Goal: Check status: Check status

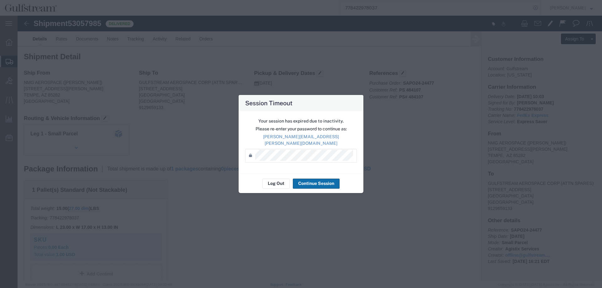
click at [320, 179] on button "Continue Session" at bounding box center [316, 184] width 47 height 10
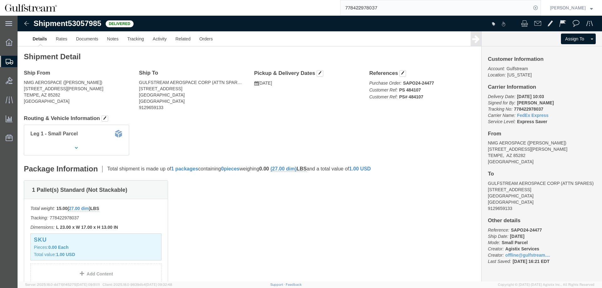
click at [358, 6] on input "778422978037" at bounding box center [435, 7] width 191 height 15
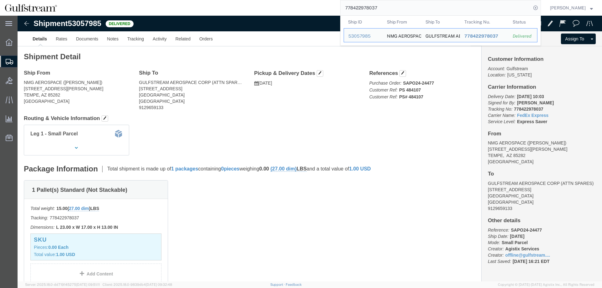
click at [363, 8] on input "778422978037" at bounding box center [435, 7] width 191 height 15
paste input "0512848433"
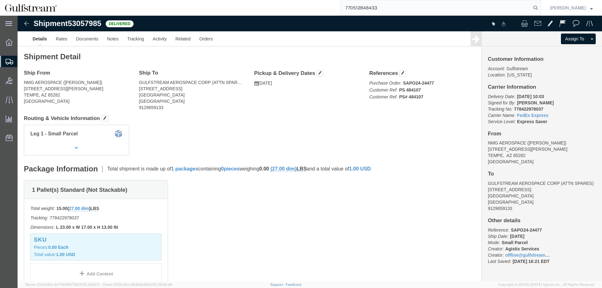
click at [531, 8] on input "770512848433" at bounding box center [435, 7] width 191 height 15
type input "770512848433"
click at [540, 8] on icon at bounding box center [535, 7] width 9 height 9
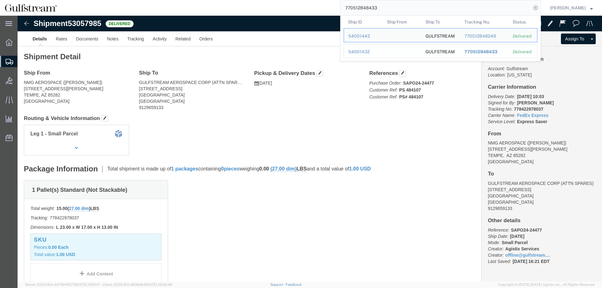
click at [492, 50] on span "770512848433" at bounding box center [480, 51] width 33 height 5
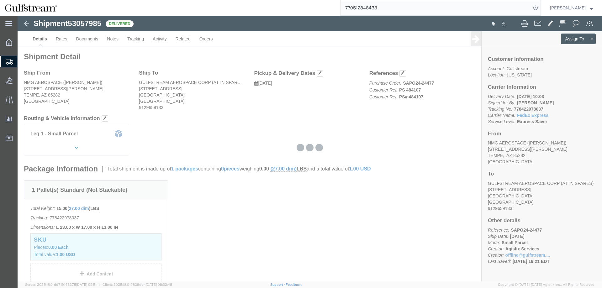
click div "Ship From NMG AEROSPACE ([PERSON_NAME]) [STREET_ADDRESS][PERSON_NAME] Ship To G…"
click at [373, 6] on input "770512848433" at bounding box center [435, 7] width 191 height 15
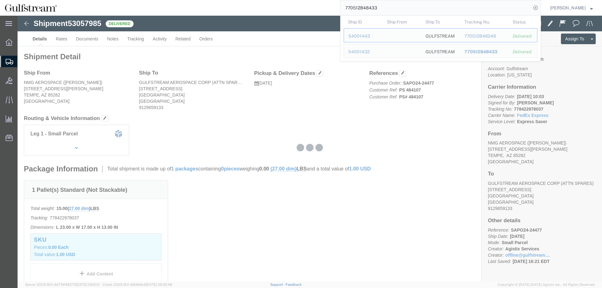
click at [373, 6] on input "770512848433" at bounding box center [435, 7] width 191 height 15
drag, startPoint x: 373, startPoint y: 6, endPoint x: 376, endPoint y: 7, distance: 3.2
click at [487, 35] on div "770512848249" at bounding box center [484, 36] width 40 height 7
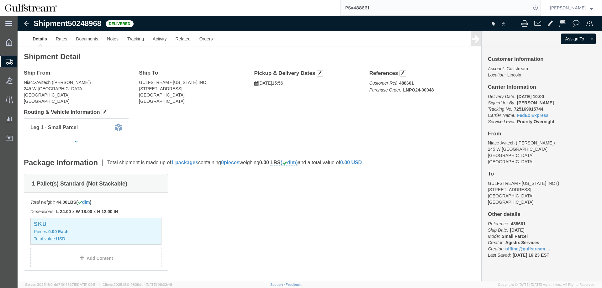
click at [359, 7] on input "PS#488661" at bounding box center [435, 7] width 191 height 15
paste input "1Z8972670341975058"
type input "1Z8972670341975058"
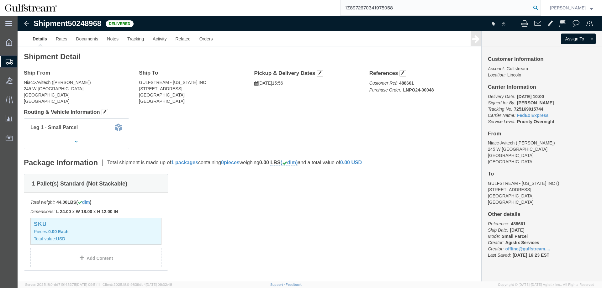
click at [539, 7] on icon at bounding box center [535, 7] width 9 height 9
